Goal: Task Accomplishment & Management: Manage account settings

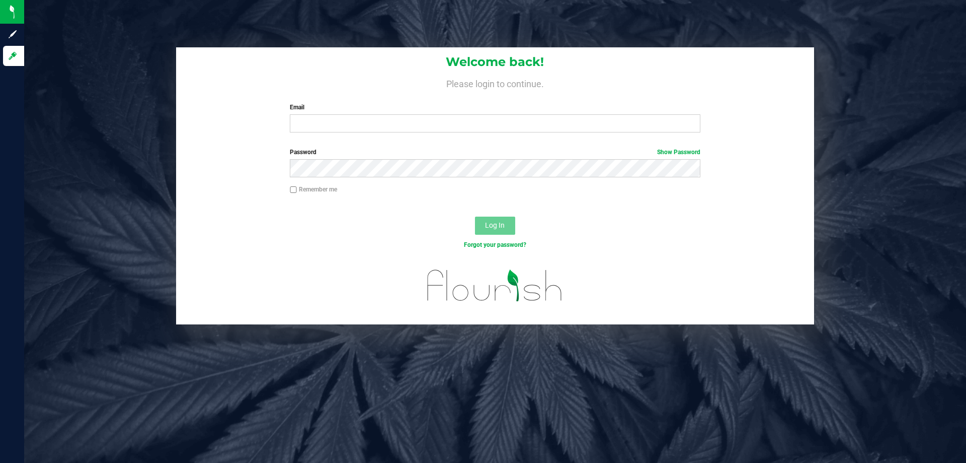
click at [333, 114] on div "Email Required Please format your email correctly." at bounding box center [494, 118] width 425 height 30
click at [331, 122] on input "Email" at bounding box center [495, 123] width 410 height 18
type input "stwilliams@liveparallel.com"
click at [58, 233] on div "Welcome back! Please login to continue. Email stwilliams@liveparallel.com Requi…" at bounding box center [495, 185] width 957 height 277
click at [219, 176] on div "Password Show Password" at bounding box center [495, 165] width 638 height 37
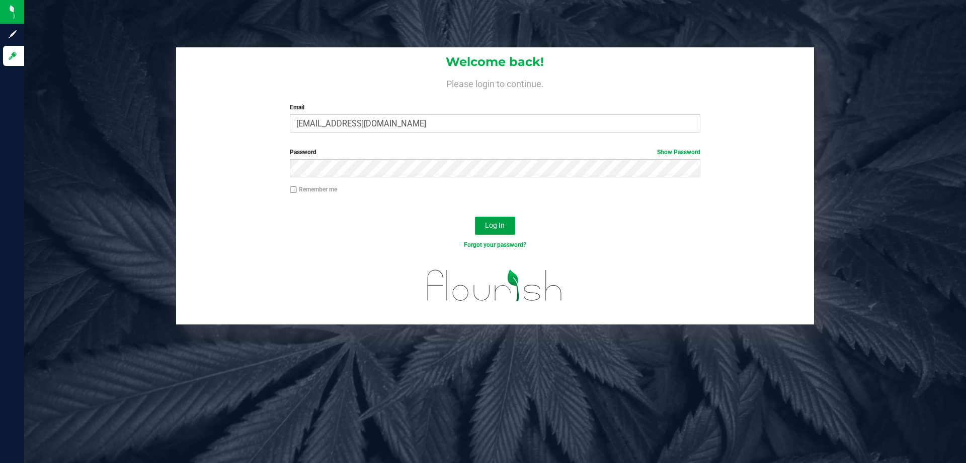
click at [500, 226] on span "Log In" at bounding box center [495, 225] width 20 height 8
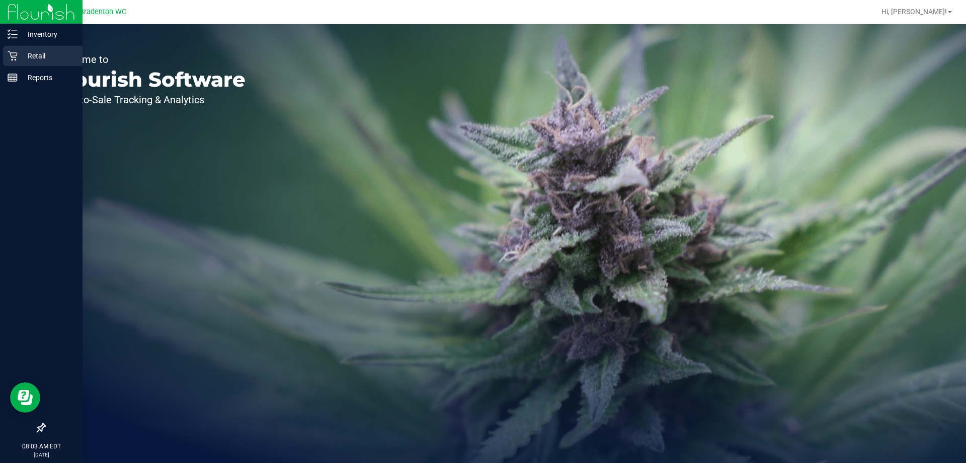
click at [46, 54] on p "Retail" at bounding box center [48, 56] width 60 height 12
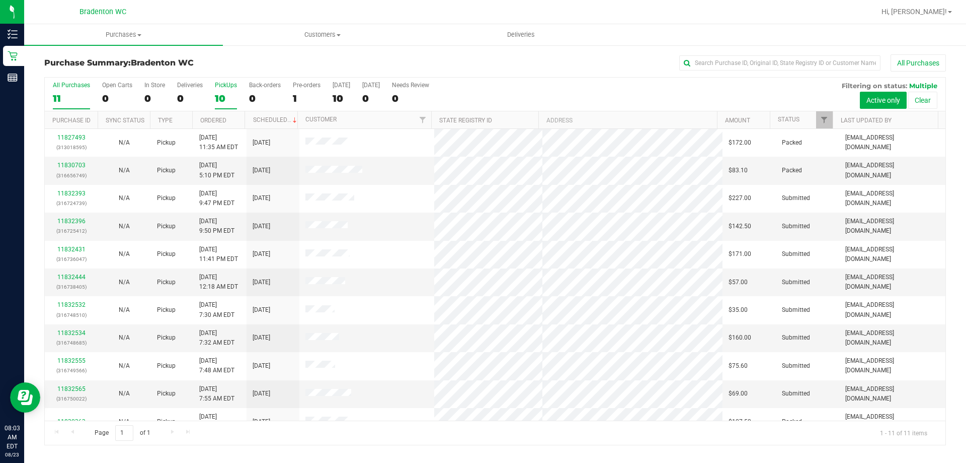
click at [217, 101] on div "10" at bounding box center [226, 99] width 22 height 12
click at [0, 0] on input "PickUps 10" at bounding box center [0, 0] width 0 height 0
click at [818, 116] on link "Filter" at bounding box center [824, 119] width 17 height 17
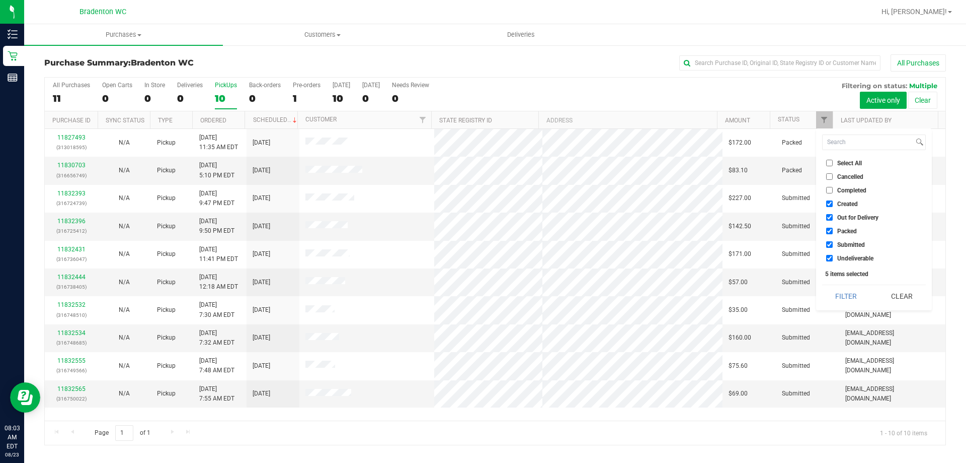
click at [833, 228] on label "Packed" at bounding box center [841, 230] width 31 height 7
click at [833, 228] on input "Packed" at bounding box center [829, 230] width 7 height 7
checkbox input "false"
click at [858, 291] on button "Filter" at bounding box center [846, 296] width 48 height 22
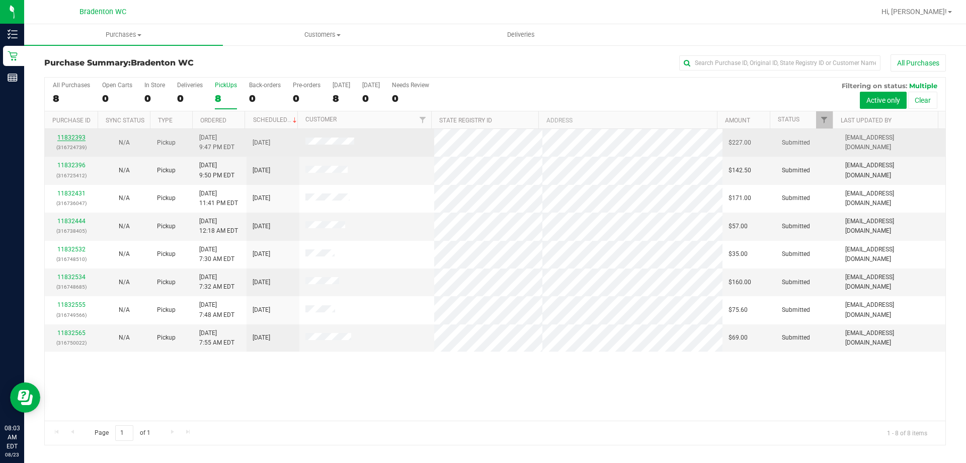
click at [81, 134] on link "11832393" at bounding box center [71, 137] width 28 height 7
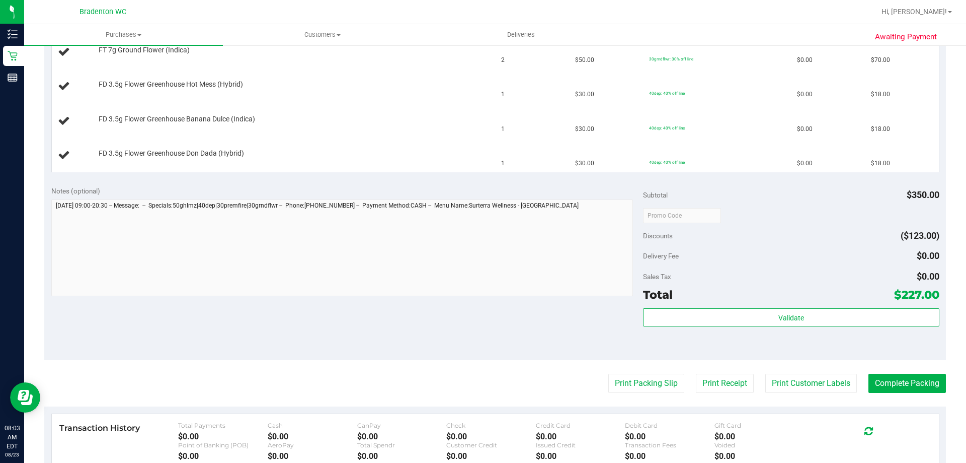
scroll to position [453, 0]
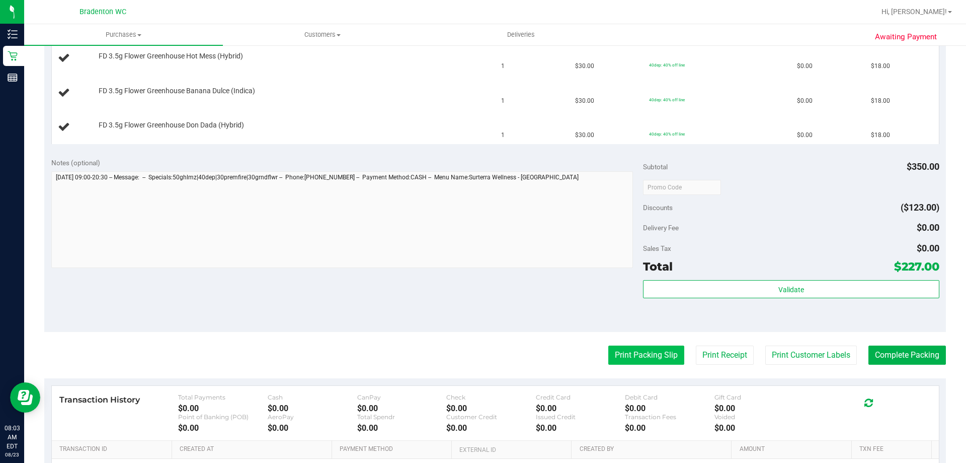
click at [631, 348] on button "Print Packing Slip" at bounding box center [646, 354] width 76 height 19
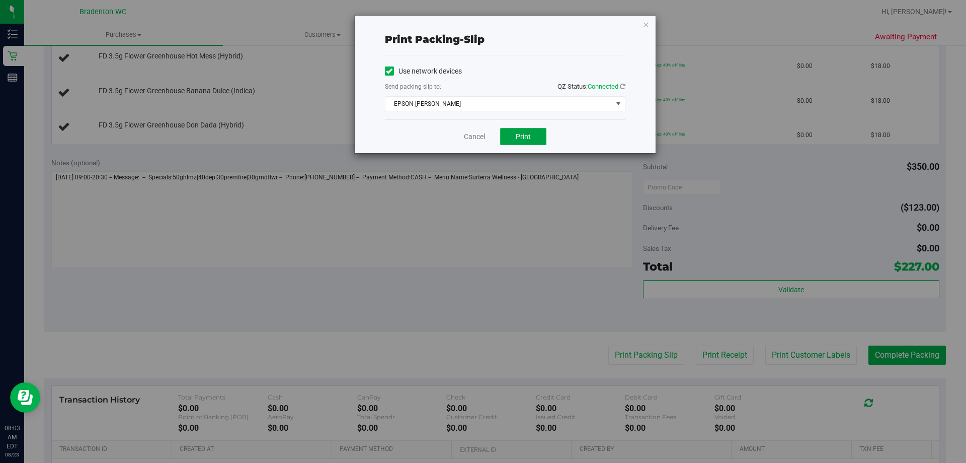
click at [530, 130] on button "Print" at bounding box center [523, 136] width 46 height 17
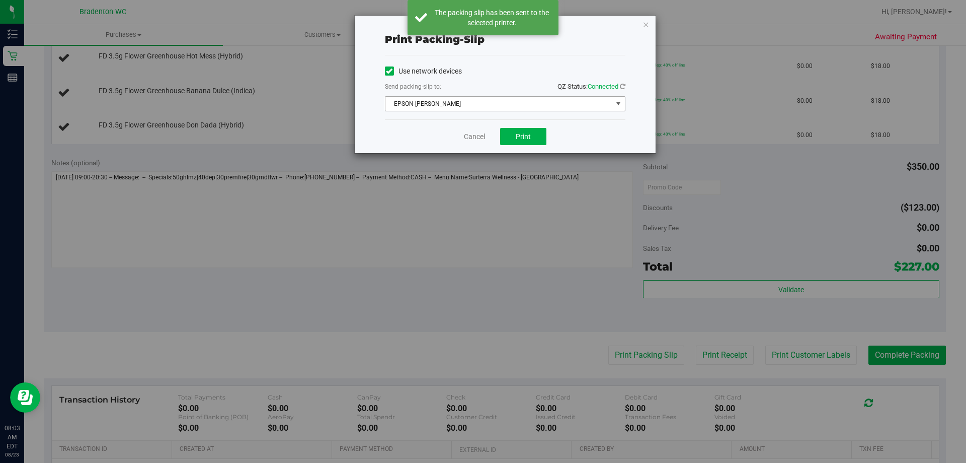
click at [501, 102] on span "EPSON-[PERSON_NAME]" at bounding box center [499, 104] width 227 height 14
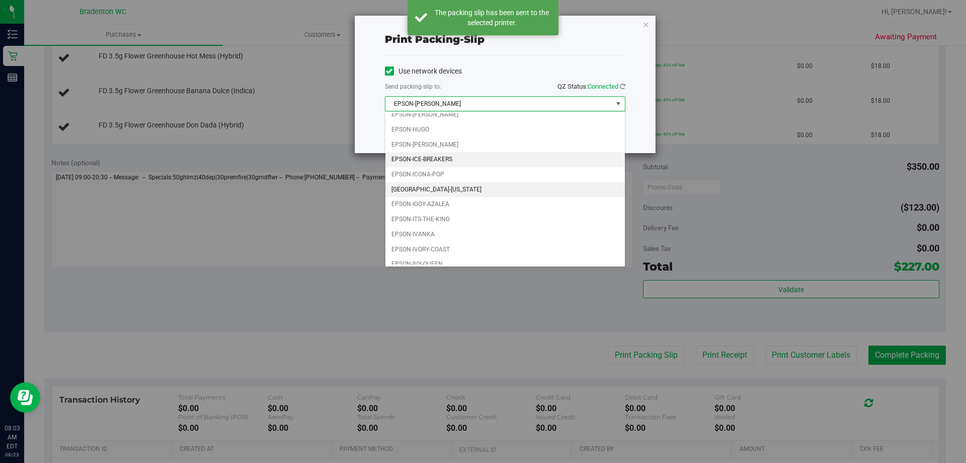
scroll to position [29, 0]
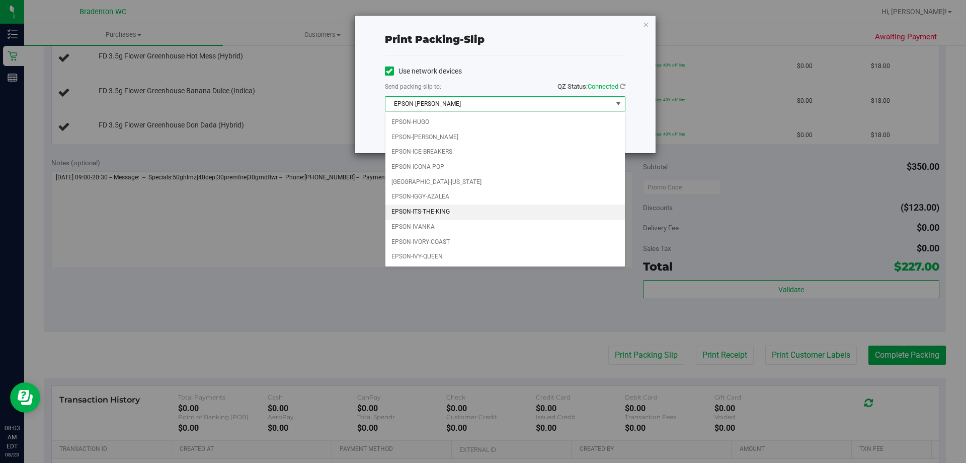
click at [443, 206] on li "EPSON-ITS-THE-KING" at bounding box center [506, 211] width 240 height 15
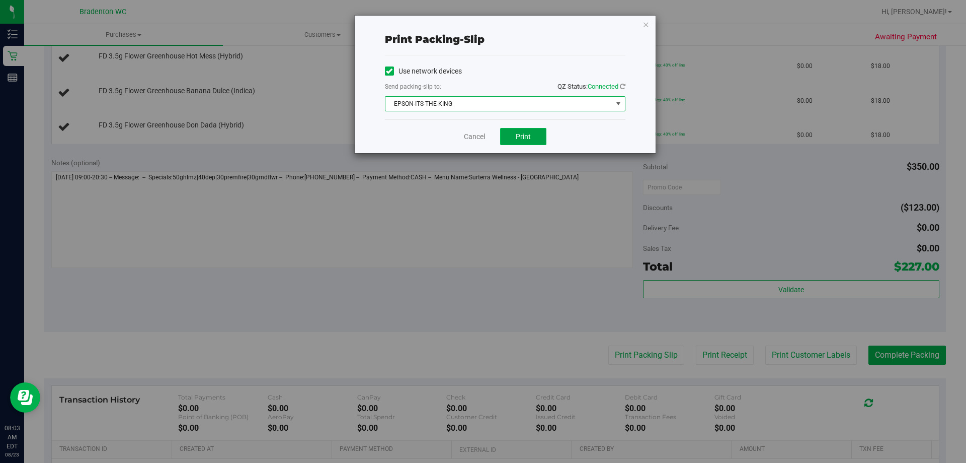
click at [531, 135] on button "Print" at bounding box center [523, 136] width 46 height 17
click at [622, 86] on icon at bounding box center [623, 86] width 6 height 7
click at [537, 131] on button "Print" at bounding box center [523, 136] width 46 height 17
click at [431, 224] on div "Print packing-slip Use network devices Send packing-slip to: QZ Status: Connect…" at bounding box center [487, 231] width 974 height 463
click at [473, 134] on link "Cancel" at bounding box center [474, 136] width 21 height 11
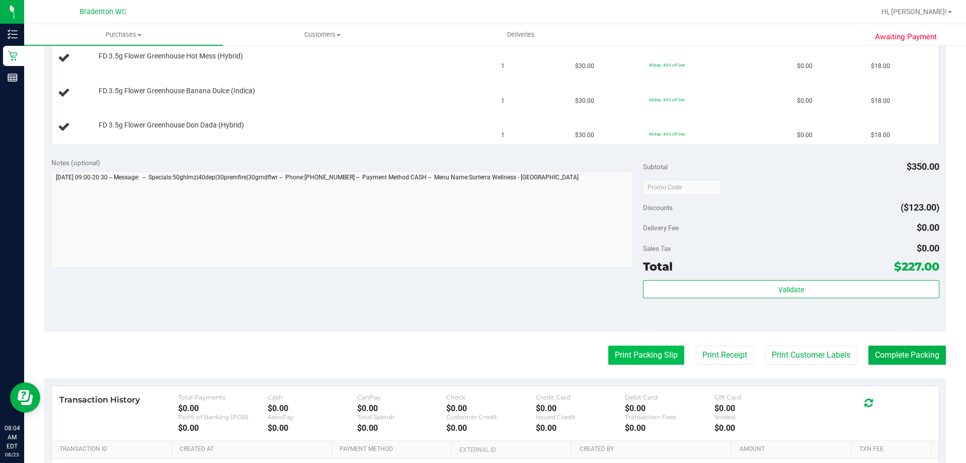
click at [632, 356] on button "Print Packing Slip" at bounding box center [646, 354] width 76 height 19
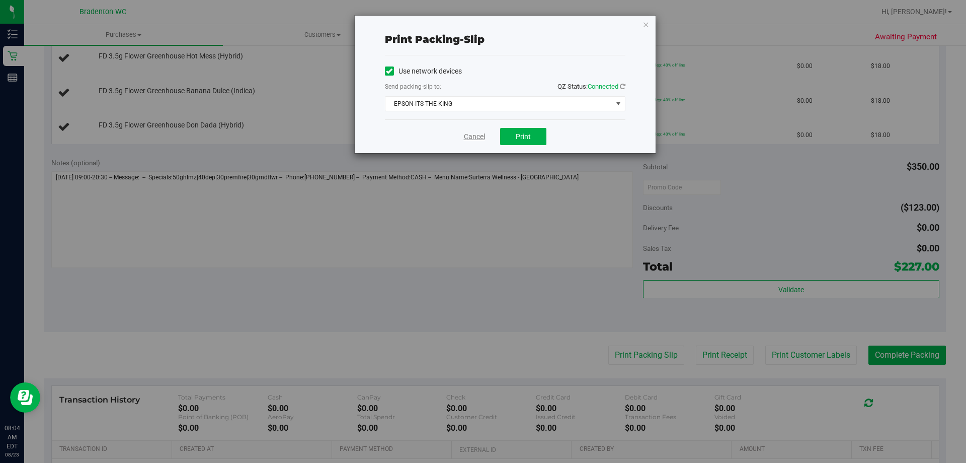
click at [469, 132] on link "Cancel" at bounding box center [474, 136] width 21 height 11
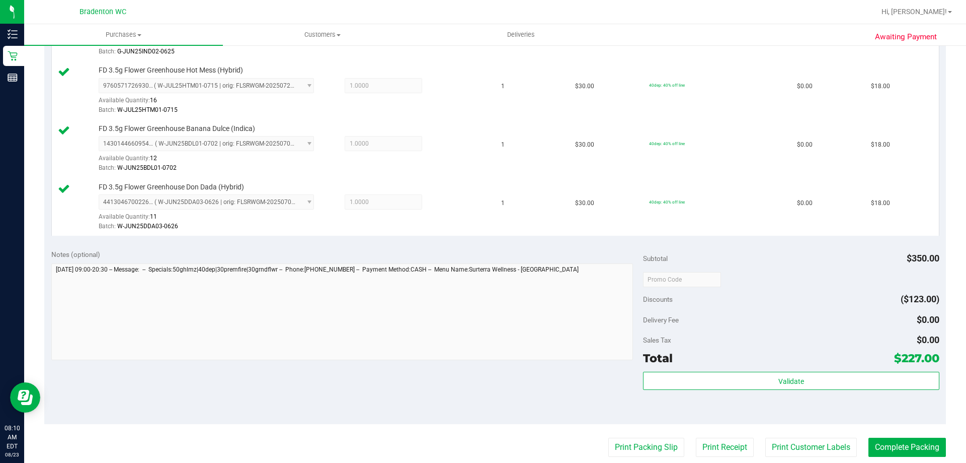
scroll to position [554, 0]
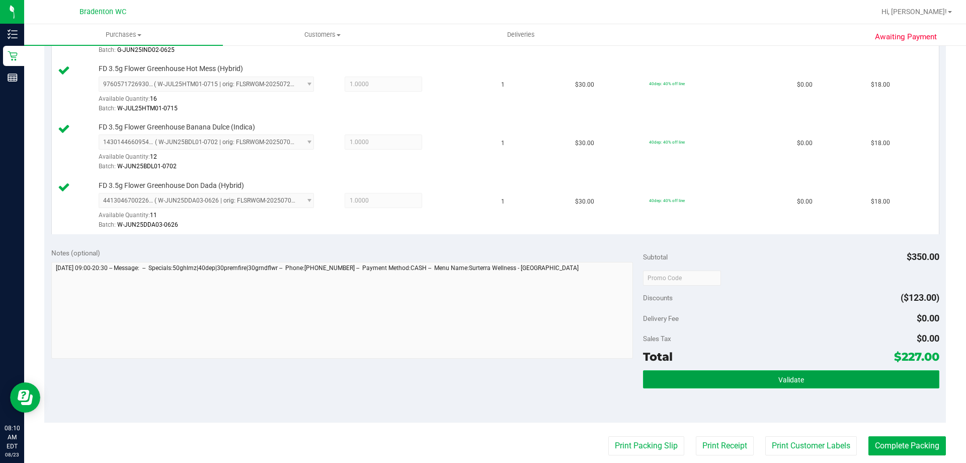
click at [737, 374] on button "Validate" at bounding box center [791, 379] width 296 height 18
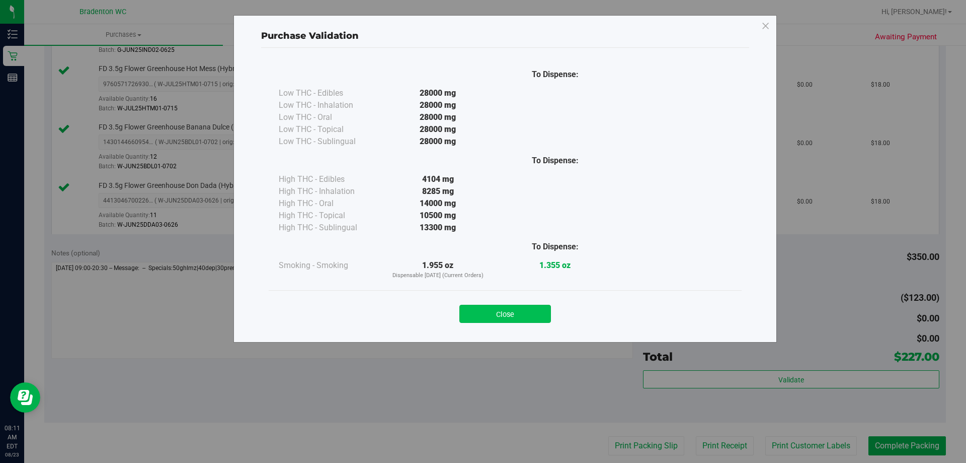
click at [504, 317] on button "Close" at bounding box center [506, 313] width 92 height 18
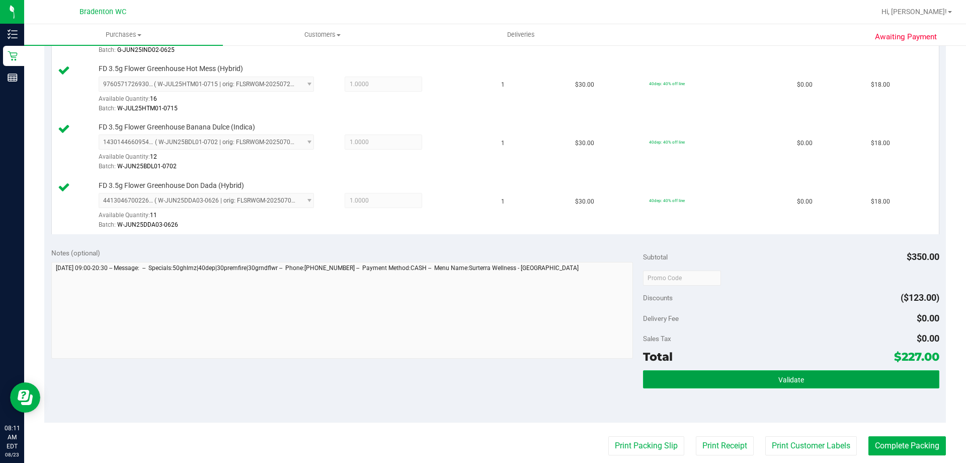
click at [800, 378] on button "Validate" at bounding box center [791, 379] width 296 height 18
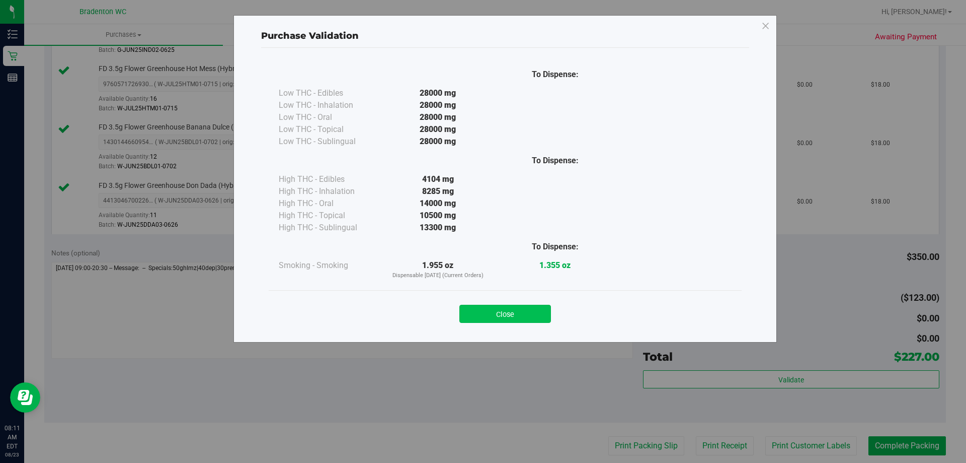
click at [505, 316] on button "Close" at bounding box center [506, 313] width 92 height 18
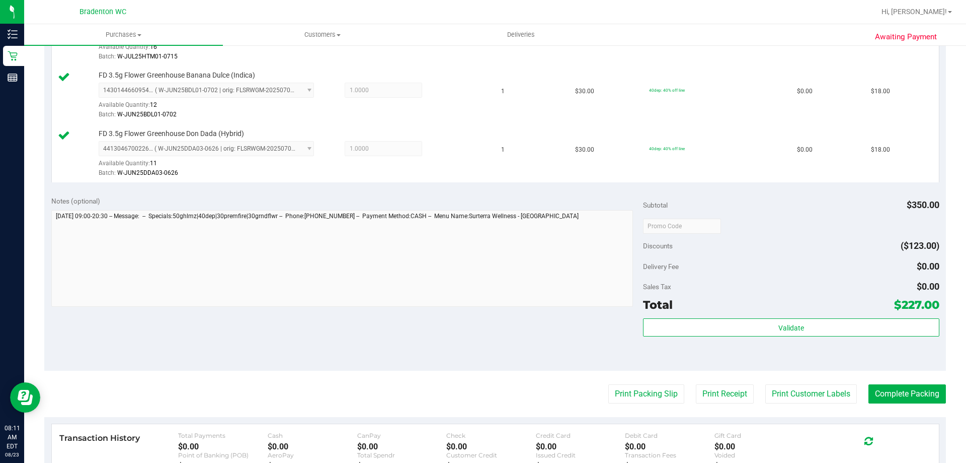
scroll to position [654, 0]
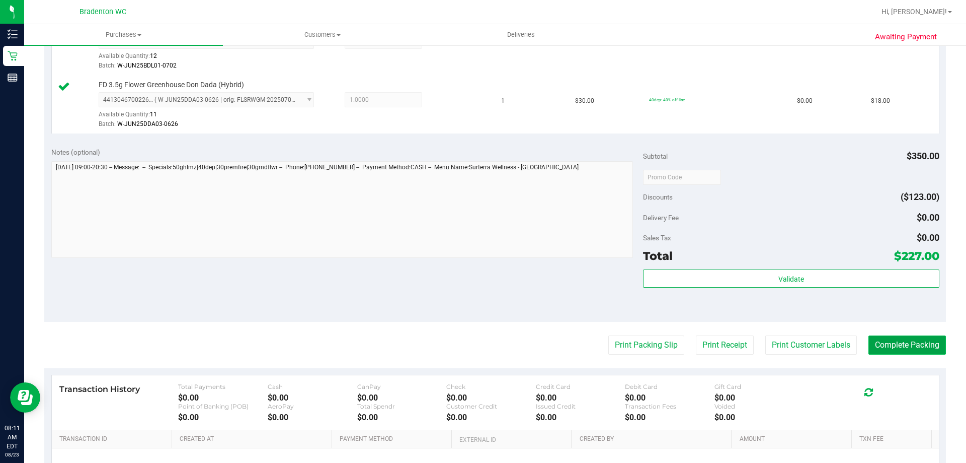
click at [915, 338] on button "Complete Packing" at bounding box center [908, 344] width 78 height 19
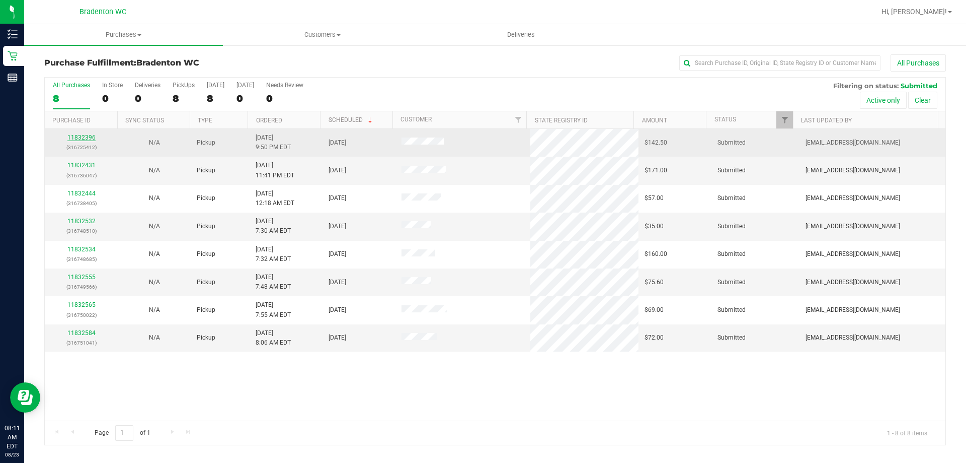
click at [88, 136] on link "11832396" at bounding box center [81, 137] width 28 height 7
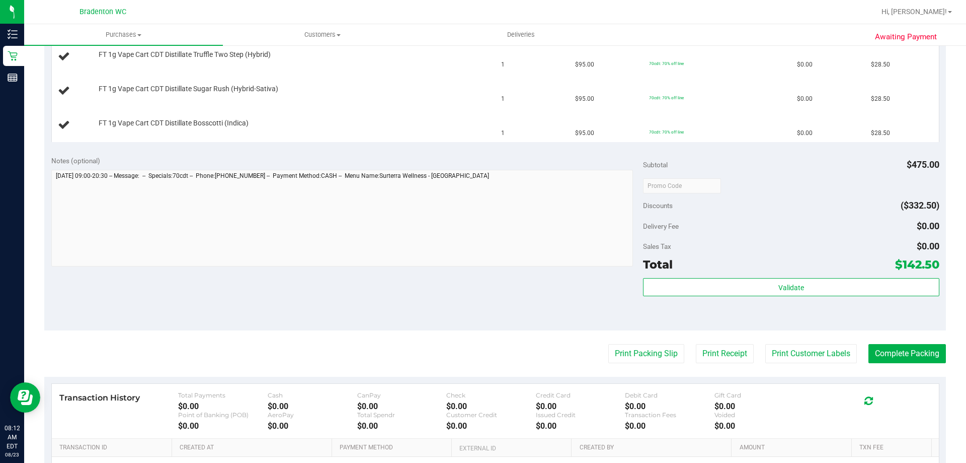
scroll to position [352, 0]
click at [642, 347] on button "Print Packing Slip" at bounding box center [646, 352] width 76 height 19
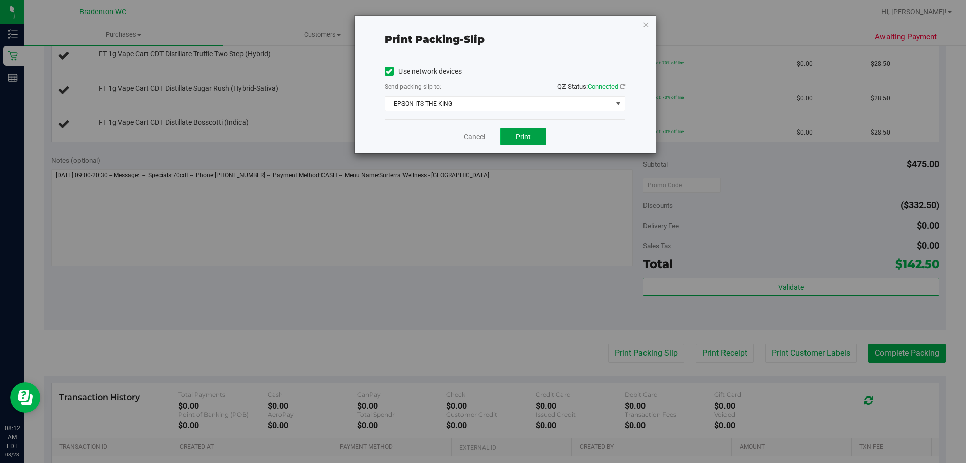
click at [534, 131] on button "Print" at bounding box center [523, 136] width 46 height 17
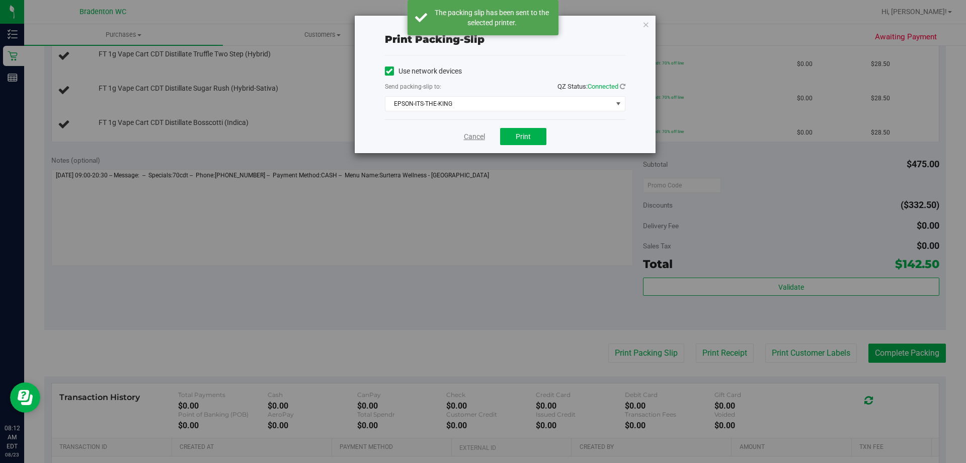
click at [470, 132] on link "Cancel" at bounding box center [474, 136] width 21 height 11
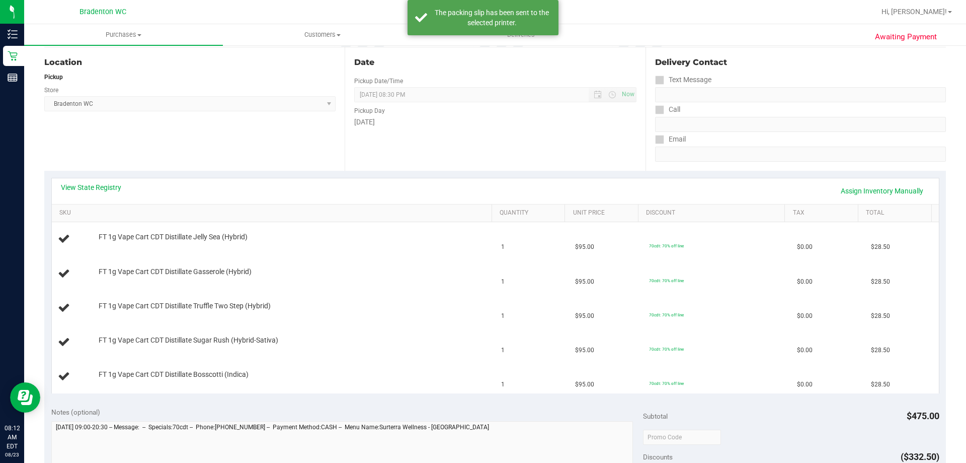
scroll to position [151, 0]
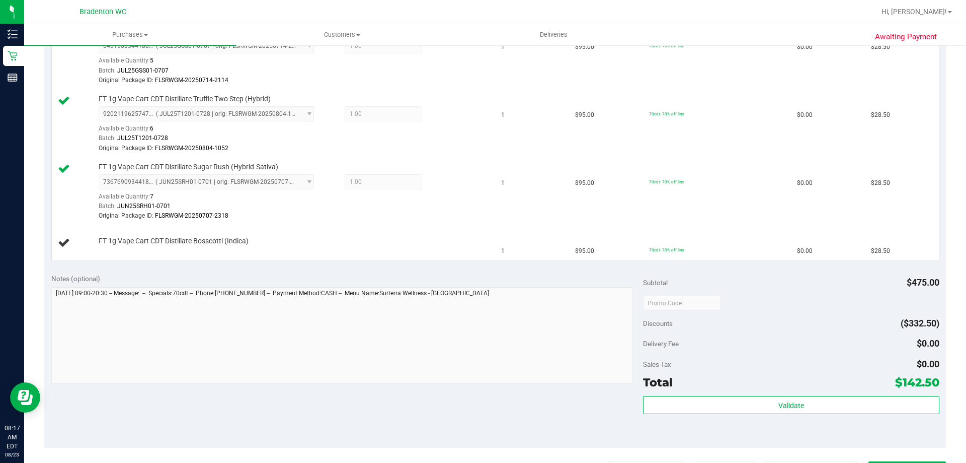
scroll to position [403, 0]
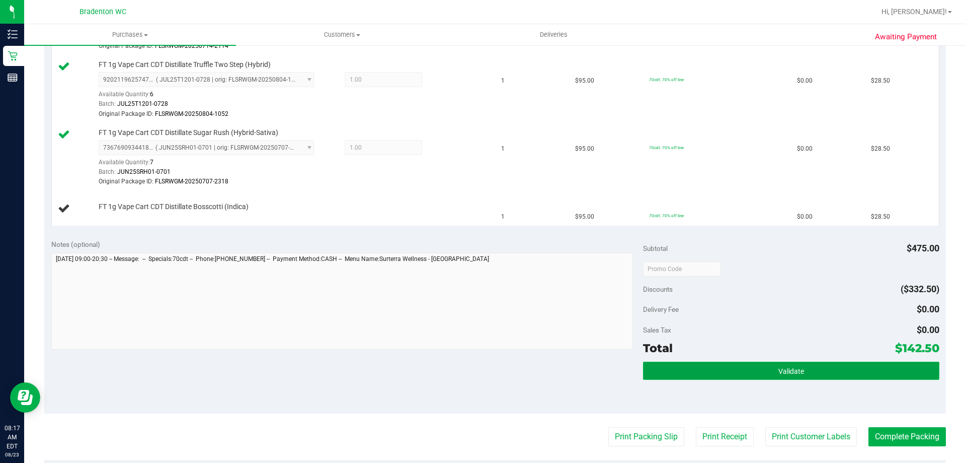
click at [709, 370] on button "Validate" at bounding box center [791, 370] width 296 height 18
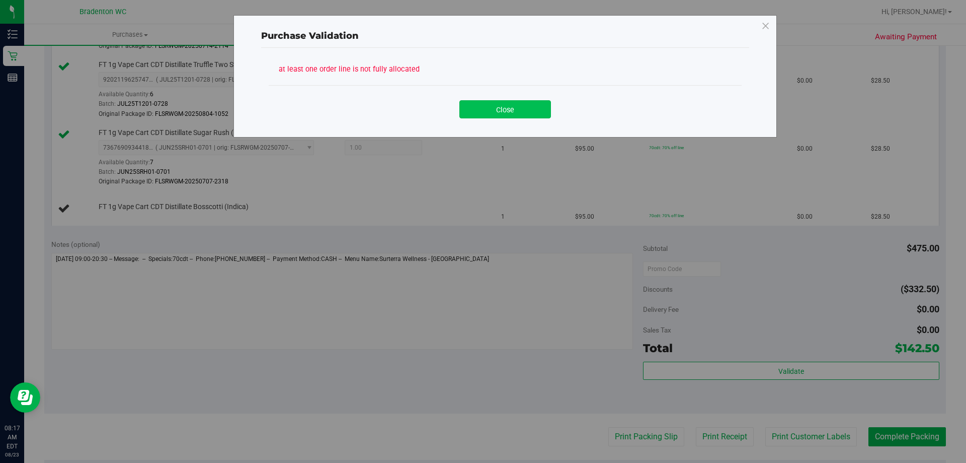
click at [498, 114] on button "Close" at bounding box center [506, 109] width 92 height 18
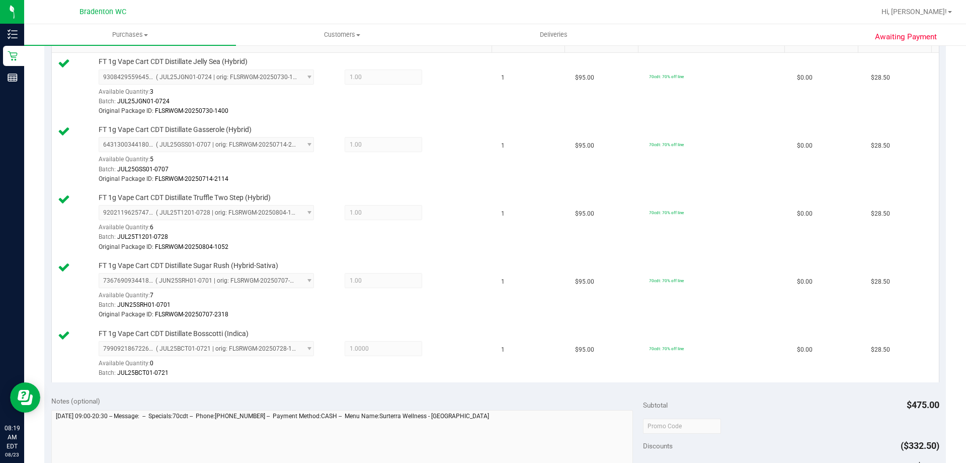
scroll to position [604, 0]
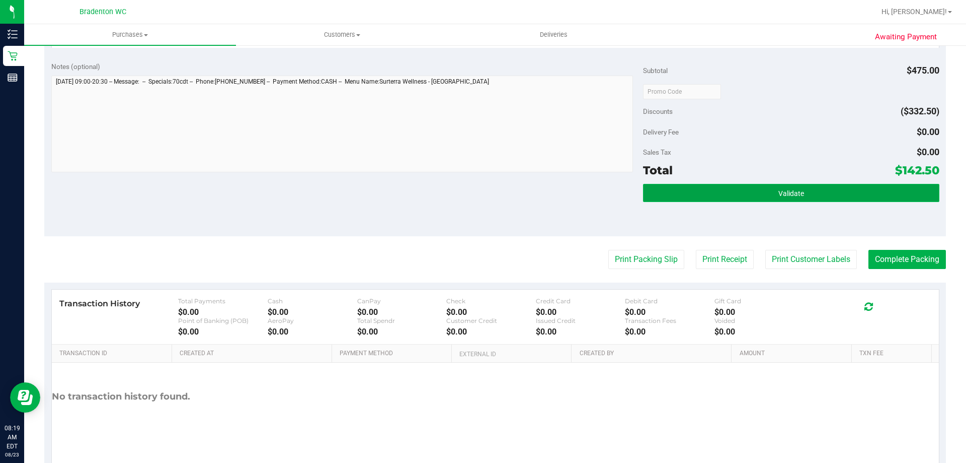
click at [691, 189] on button "Validate" at bounding box center [791, 193] width 296 height 18
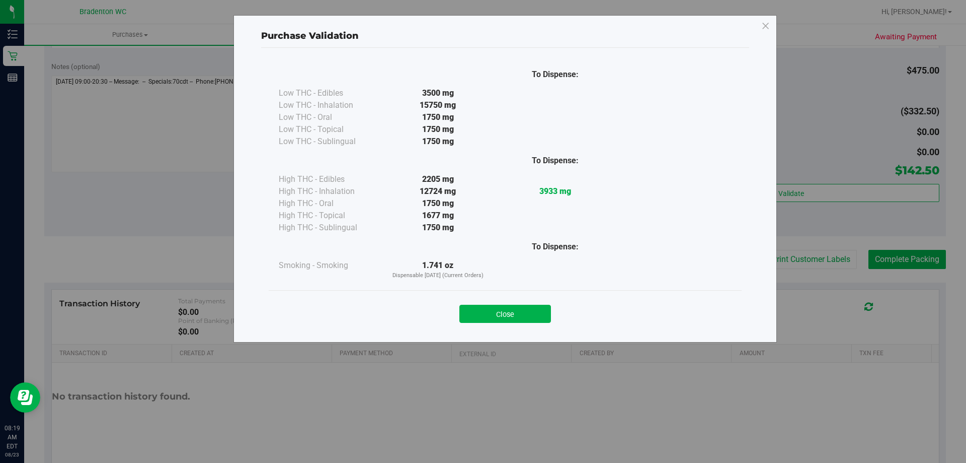
click at [511, 313] on button "Close" at bounding box center [506, 313] width 92 height 18
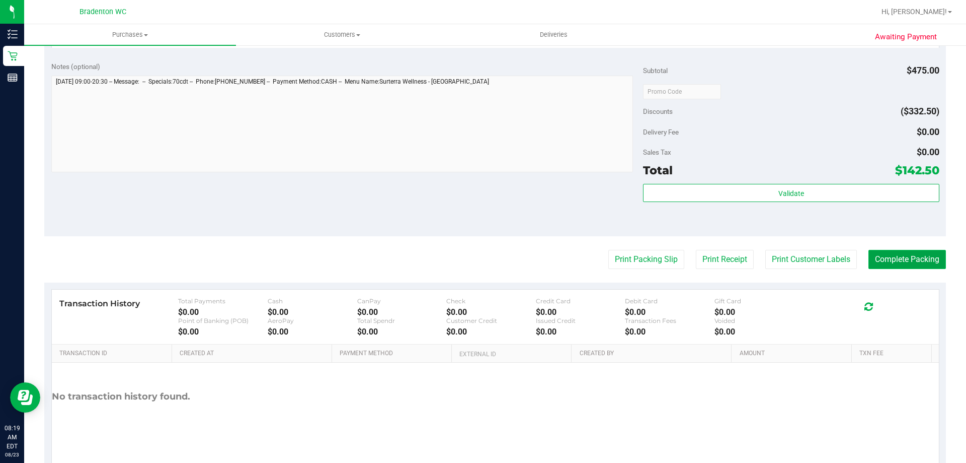
click at [896, 254] on button "Complete Packing" at bounding box center [908, 259] width 78 height 19
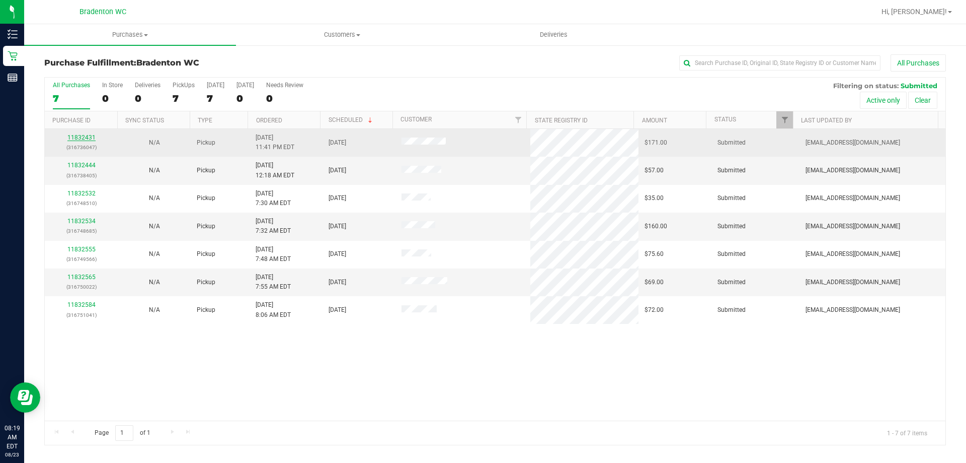
drag, startPoint x: 88, startPoint y: 137, endPoint x: 96, endPoint y: 137, distance: 8.6
click at [89, 137] on link "11832431" at bounding box center [81, 137] width 28 height 7
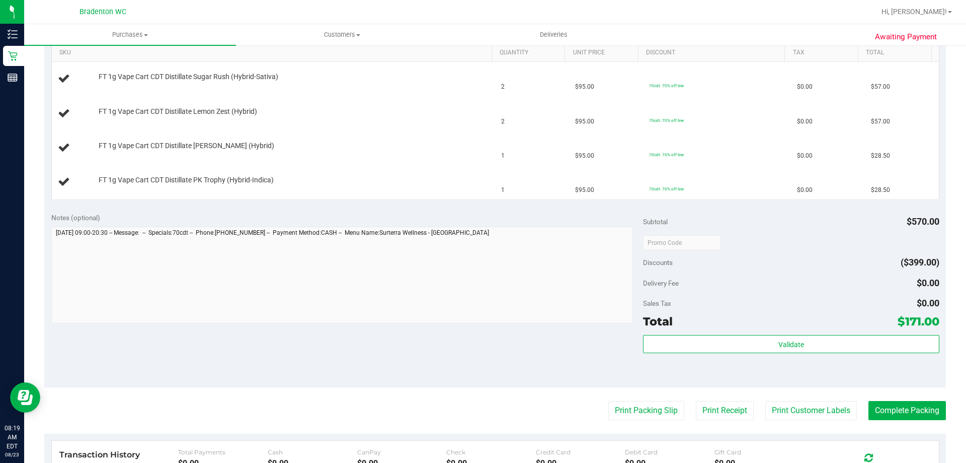
scroll to position [302, 0]
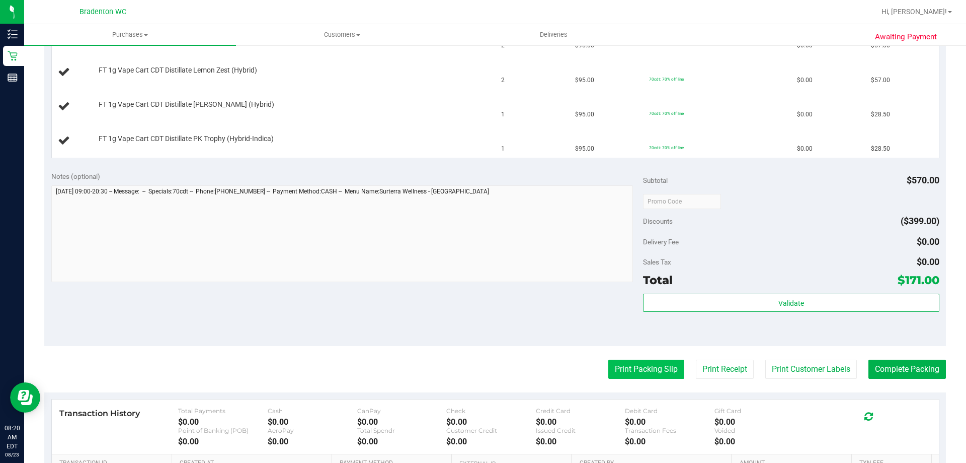
click at [644, 367] on button "Print Packing Slip" at bounding box center [646, 368] width 76 height 19
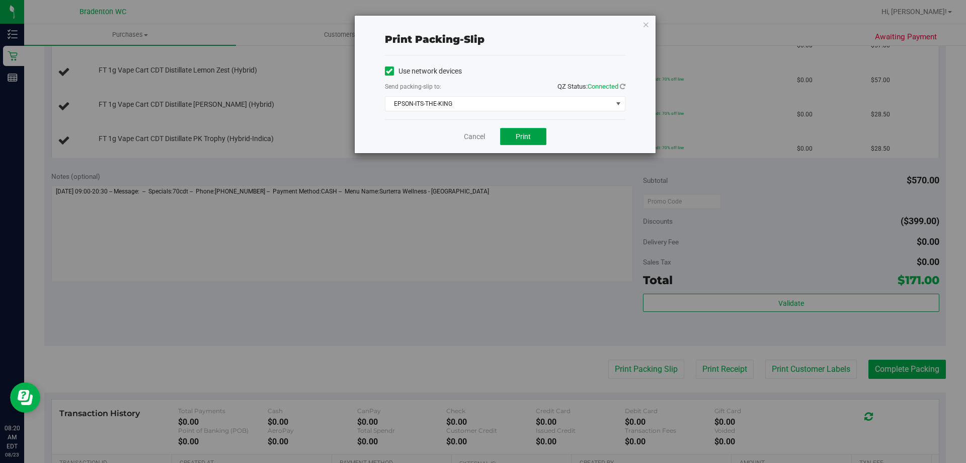
click at [539, 136] on button "Print" at bounding box center [523, 136] width 46 height 17
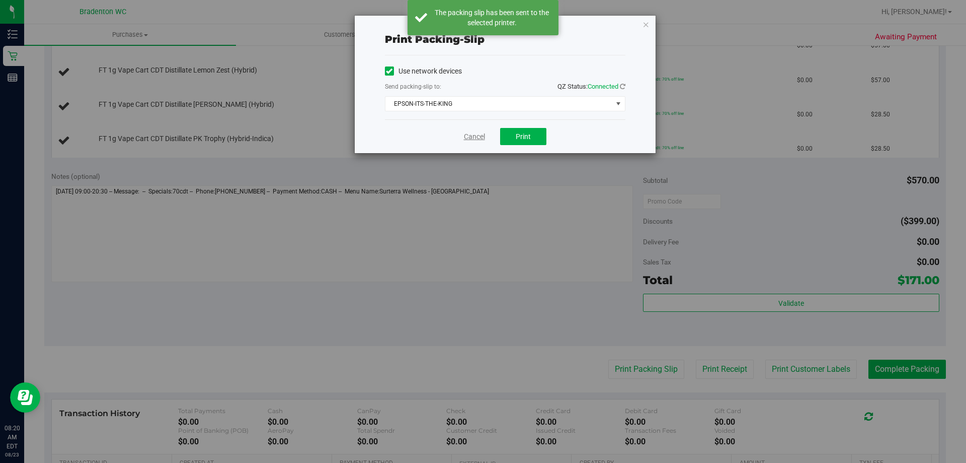
click at [477, 139] on link "Cancel" at bounding box center [474, 136] width 21 height 11
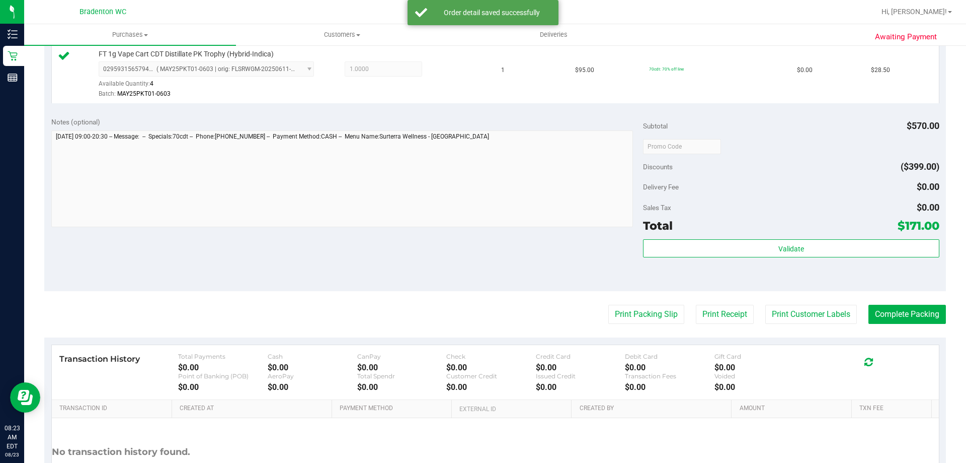
scroll to position [453, 0]
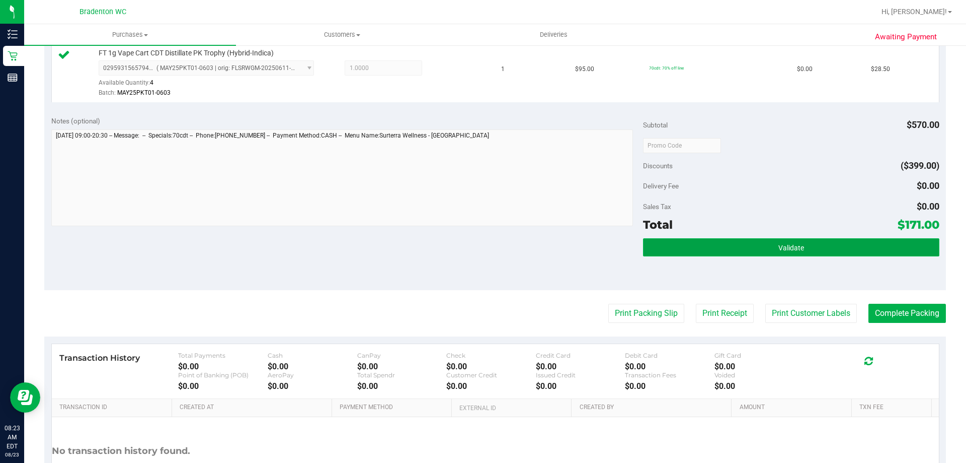
click at [684, 243] on button "Validate" at bounding box center [791, 247] width 296 height 18
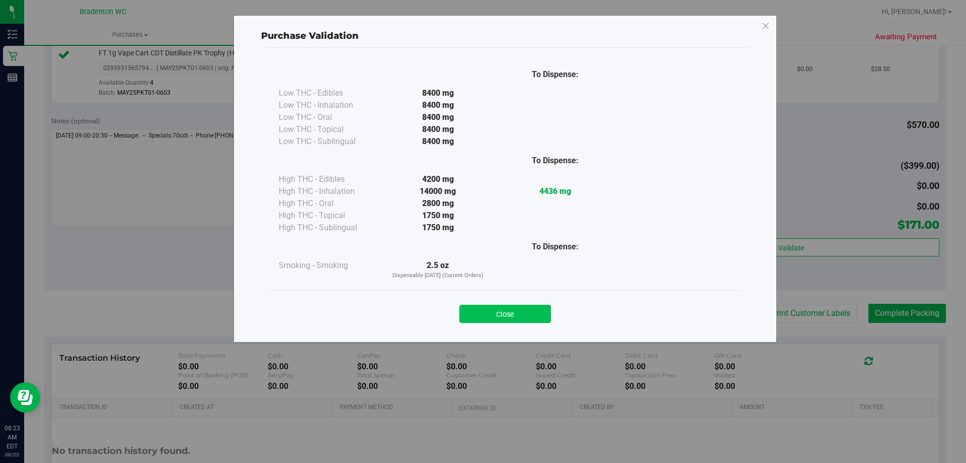
click at [513, 314] on button "Close" at bounding box center [506, 313] width 92 height 18
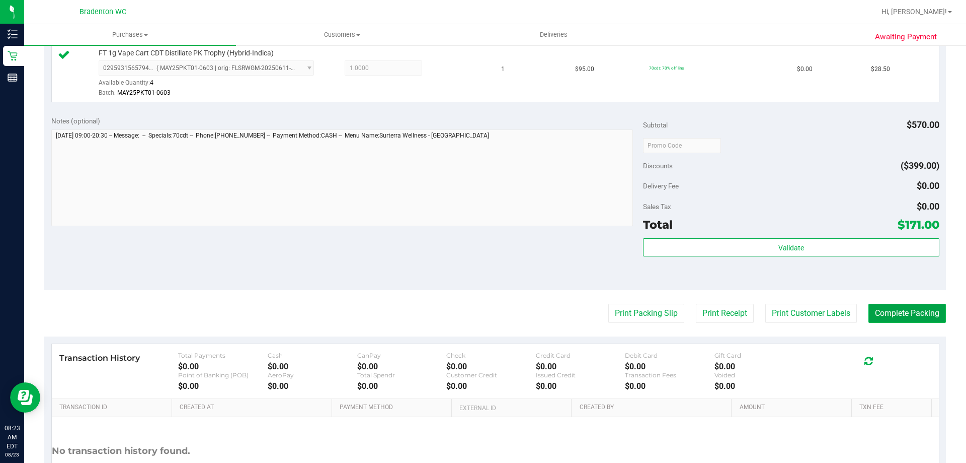
click at [915, 317] on button "Complete Packing" at bounding box center [908, 312] width 78 height 19
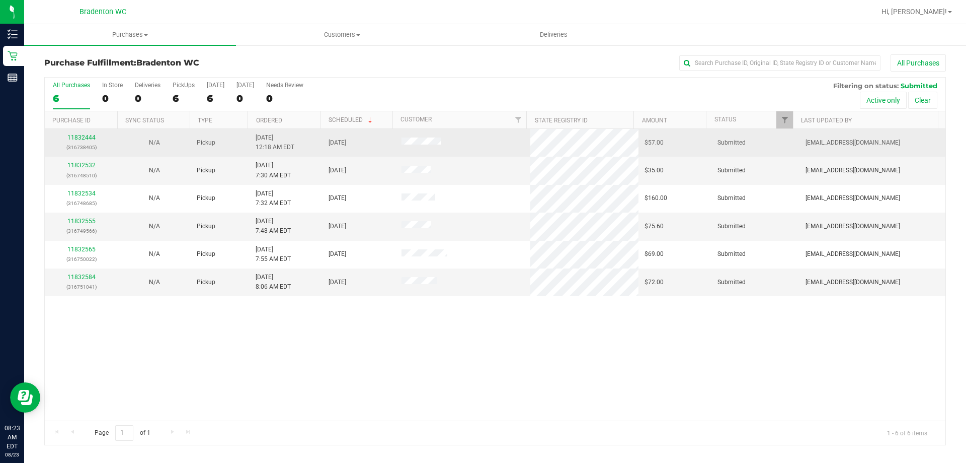
click at [90, 132] on td "11832444 (316738405)" at bounding box center [81, 143] width 73 height 28
click at [87, 140] on link "11832444" at bounding box center [81, 137] width 28 height 7
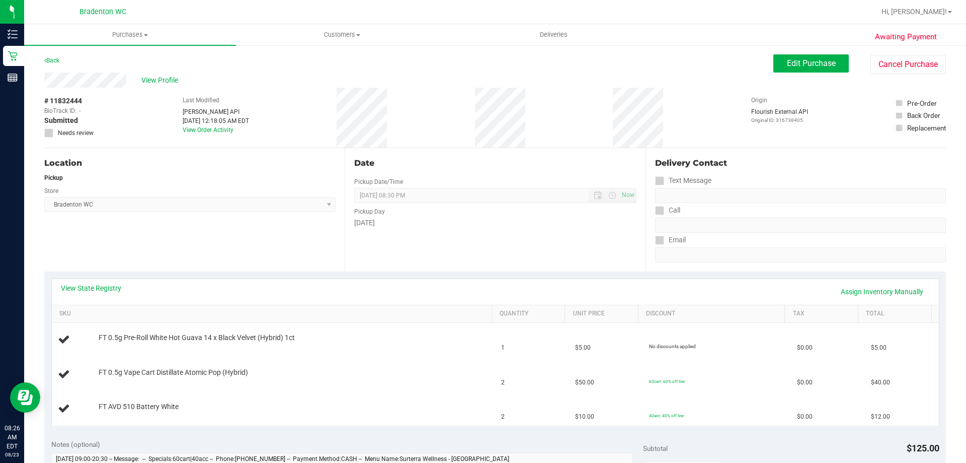
drag, startPoint x: 0, startPoint y: 157, endPoint x: 267, endPoint y: 227, distance: 276.4
click at [268, 227] on div "Location Pickup Store Bradenton WC Select Store [PERSON_NAME][GEOGRAPHIC_DATA] …" at bounding box center [194, 209] width 300 height 123
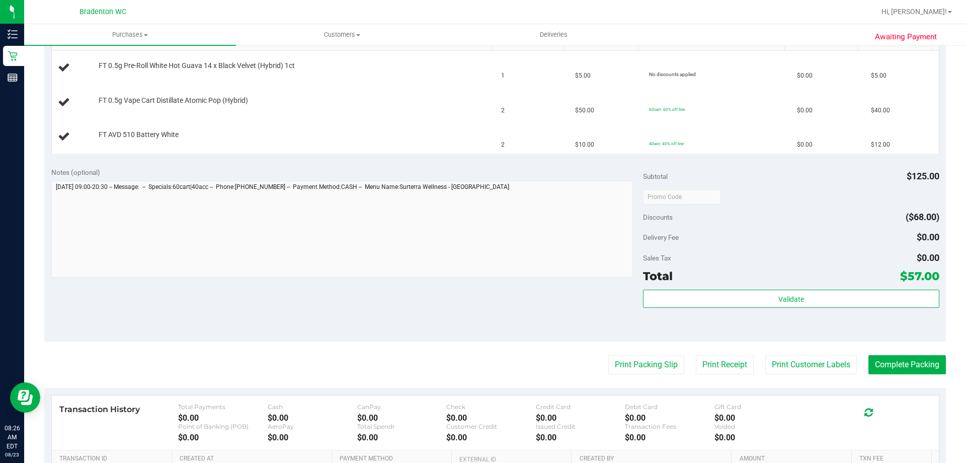
scroll to position [302, 0]
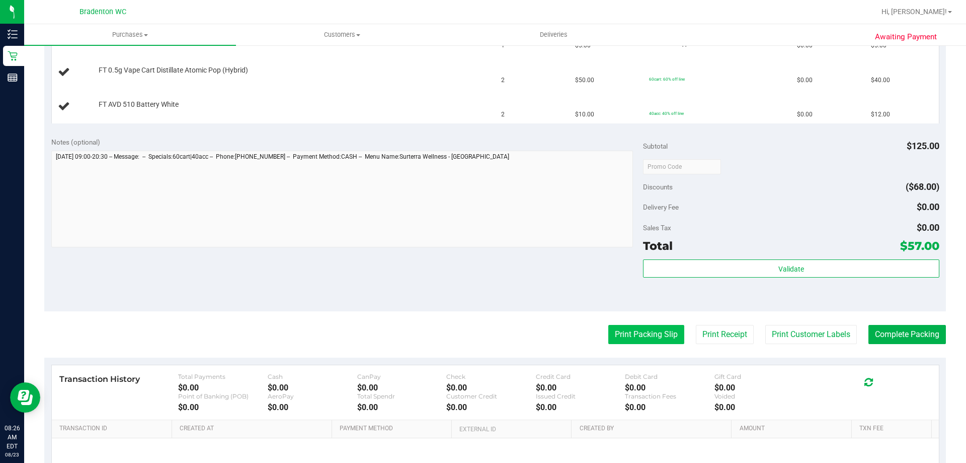
click at [627, 325] on button "Print Packing Slip" at bounding box center [646, 334] width 76 height 19
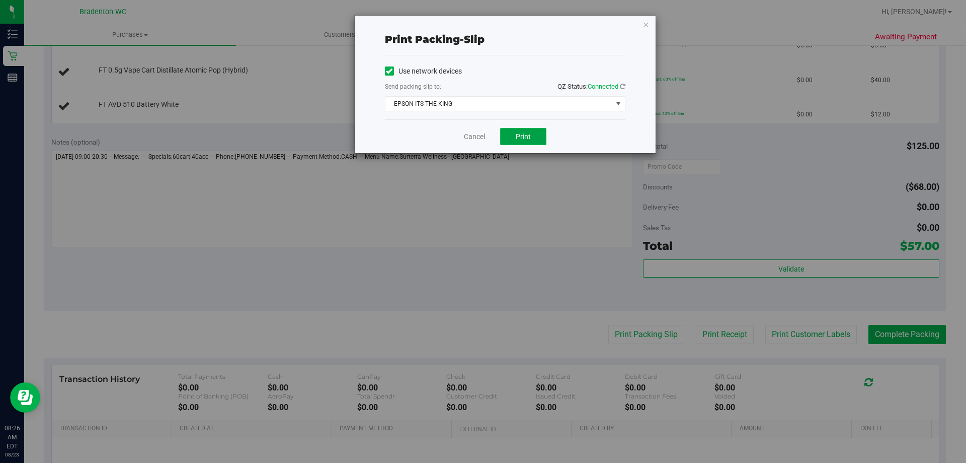
click at [525, 134] on span "Print" at bounding box center [523, 136] width 15 height 8
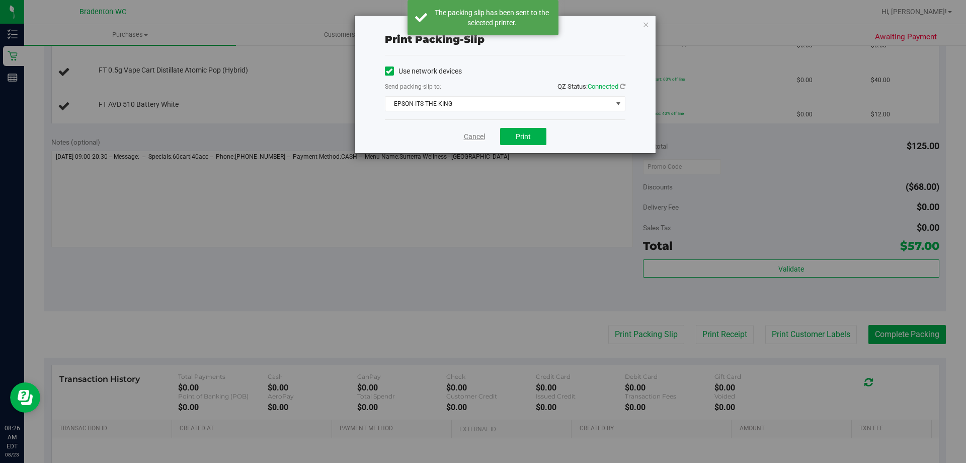
click at [479, 133] on link "Cancel" at bounding box center [474, 136] width 21 height 11
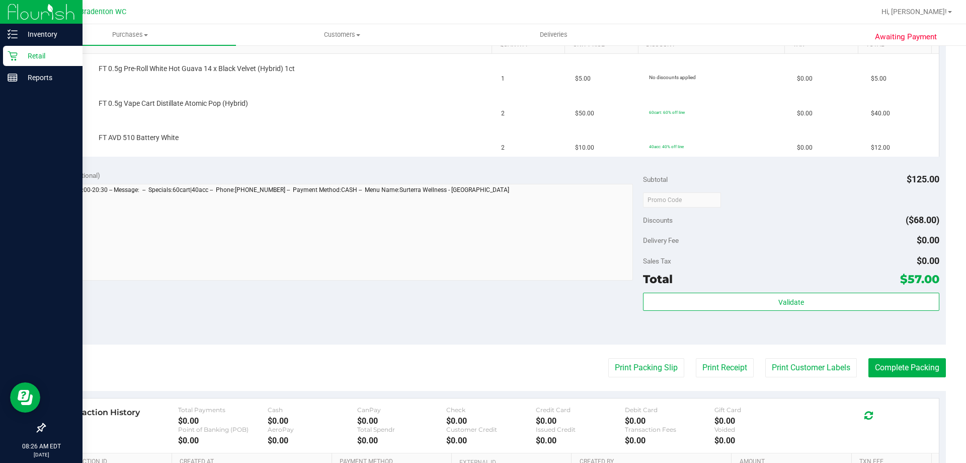
scroll to position [252, 0]
